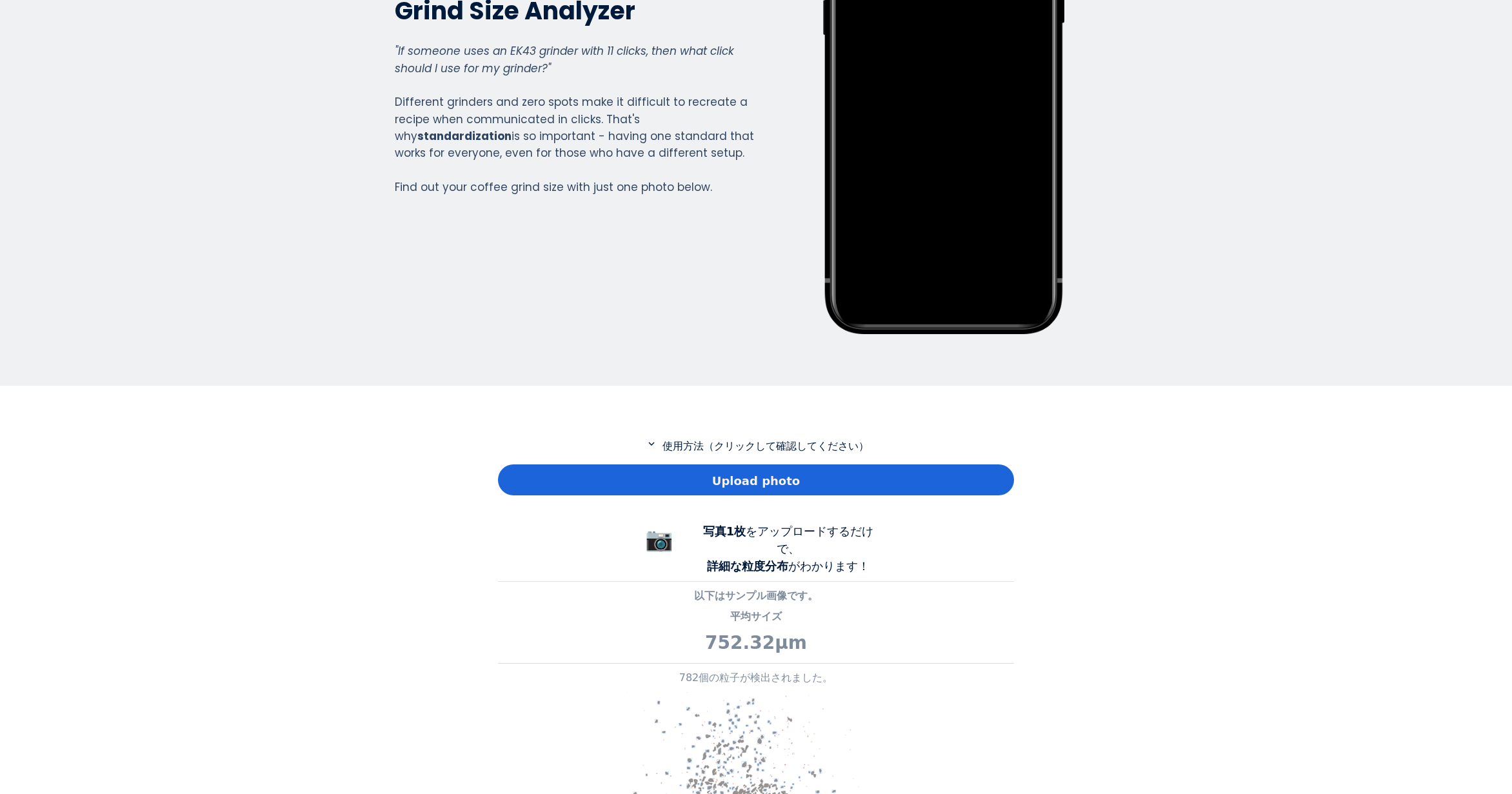
scroll to position [258, 0]
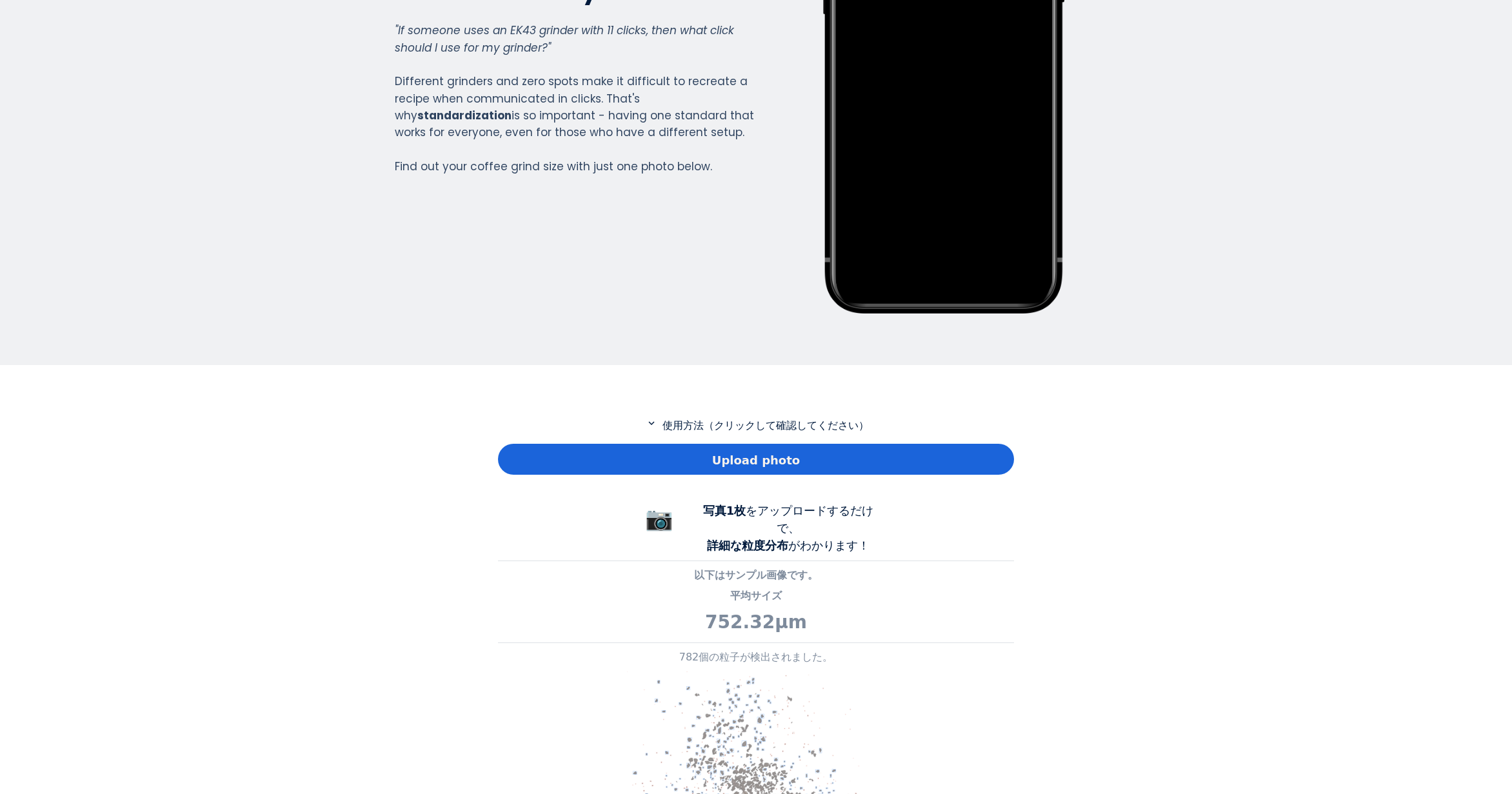
click at [565, 450] on div "Upload photo" at bounding box center [756, 459] width 516 height 31
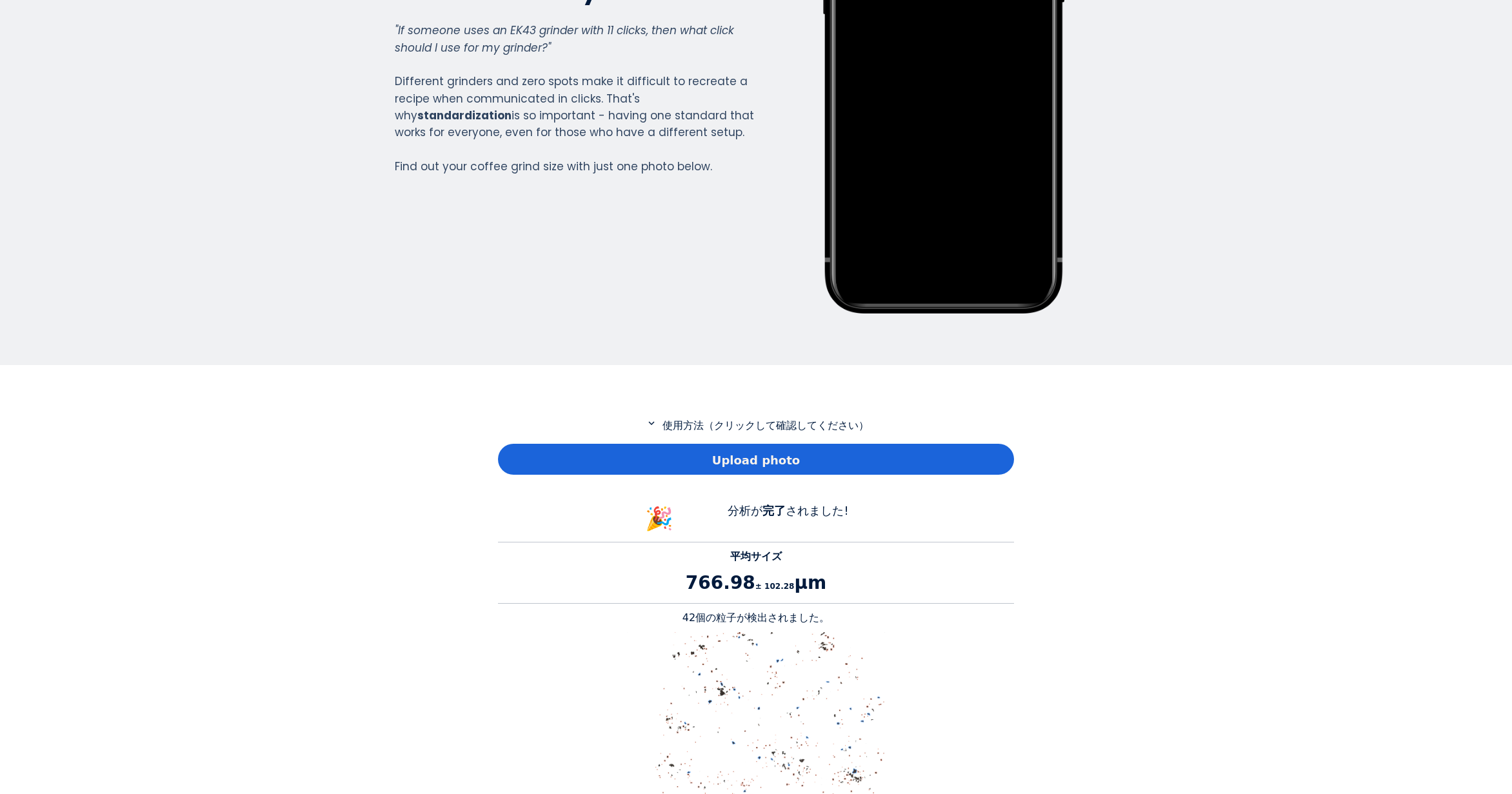
scroll to position [1184, 516]
click at [693, 618] on p "42個の粒子が検出されました。" at bounding box center [756, 618] width 516 height 15
copy p "42"
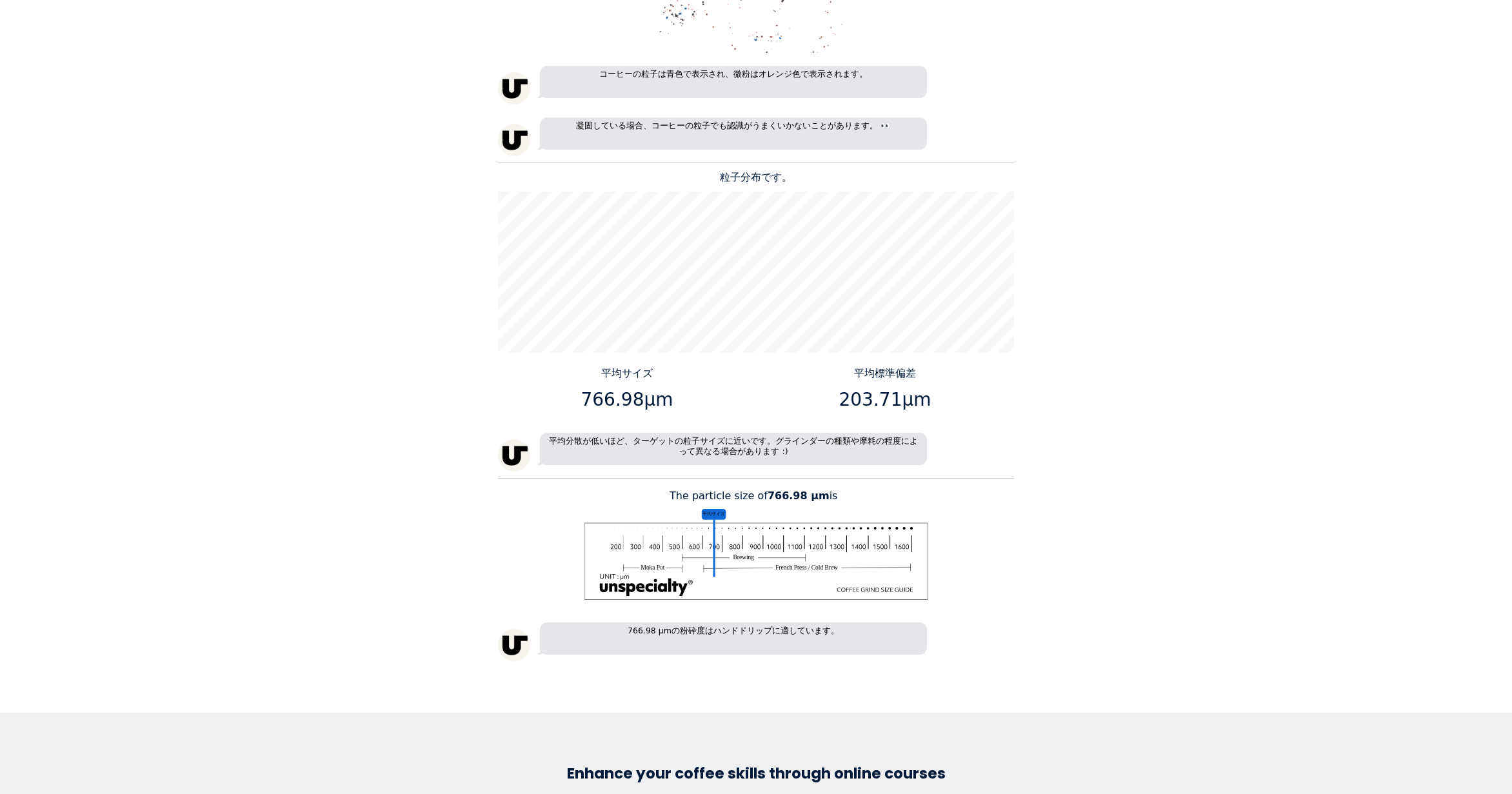
scroll to position [1096, 0]
drag, startPoint x: 633, startPoint y: 397, endPoint x: 586, endPoint y: 397, distance: 47.0
click at [586, 397] on p "766.98μm" at bounding box center [627, 398] width 248 height 27
copy p "766.98"
drag, startPoint x: 893, startPoint y: 397, endPoint x: 845, endPoint y: 397, distance: 48.0
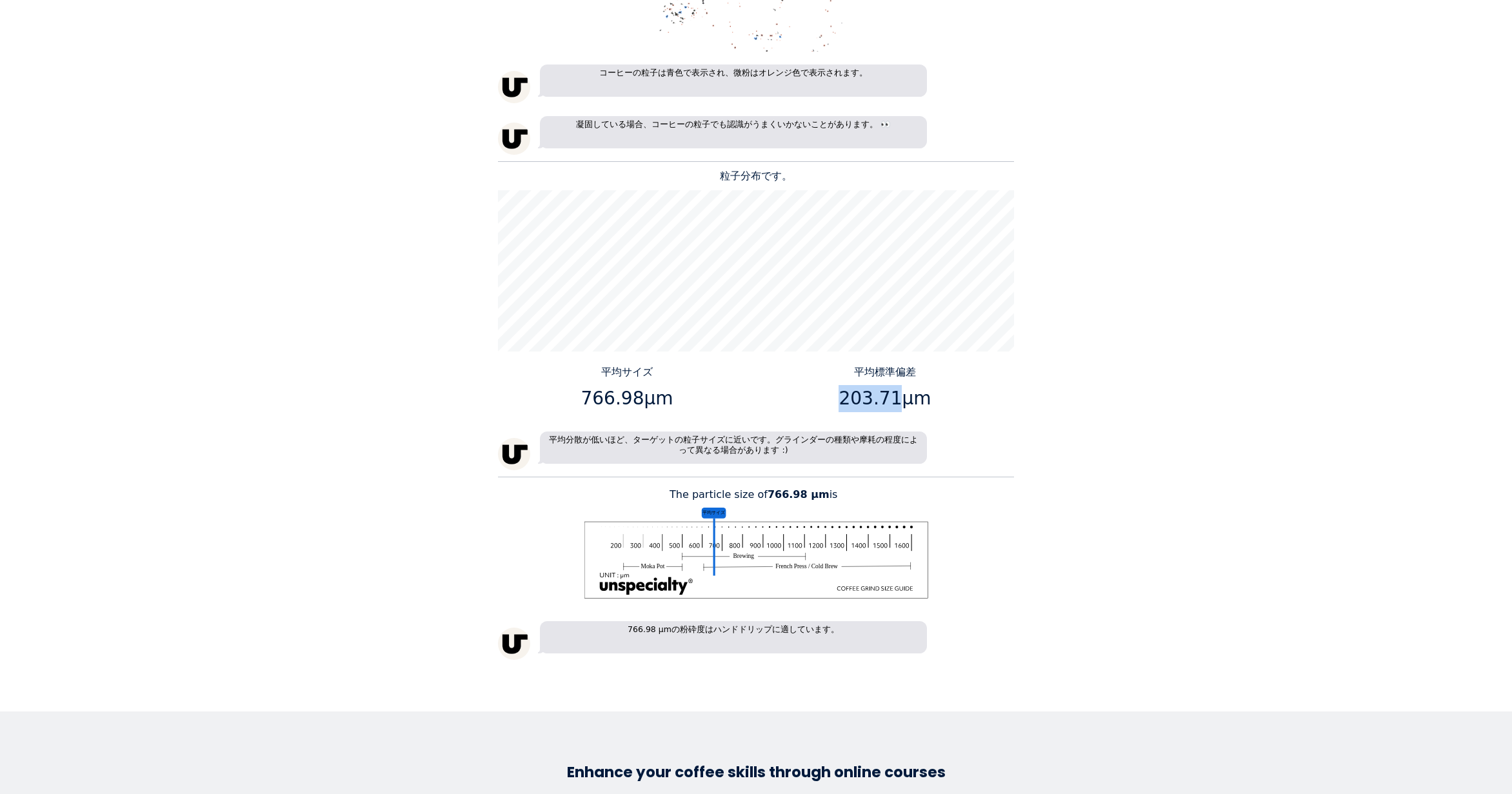
click at [845, 397] on p "203.71μm" at bounding box center [886, 398] width 248 height 27
copy p "203.71"
